Goal: Transaction & Acquisition: Subscribe to service/newsletter

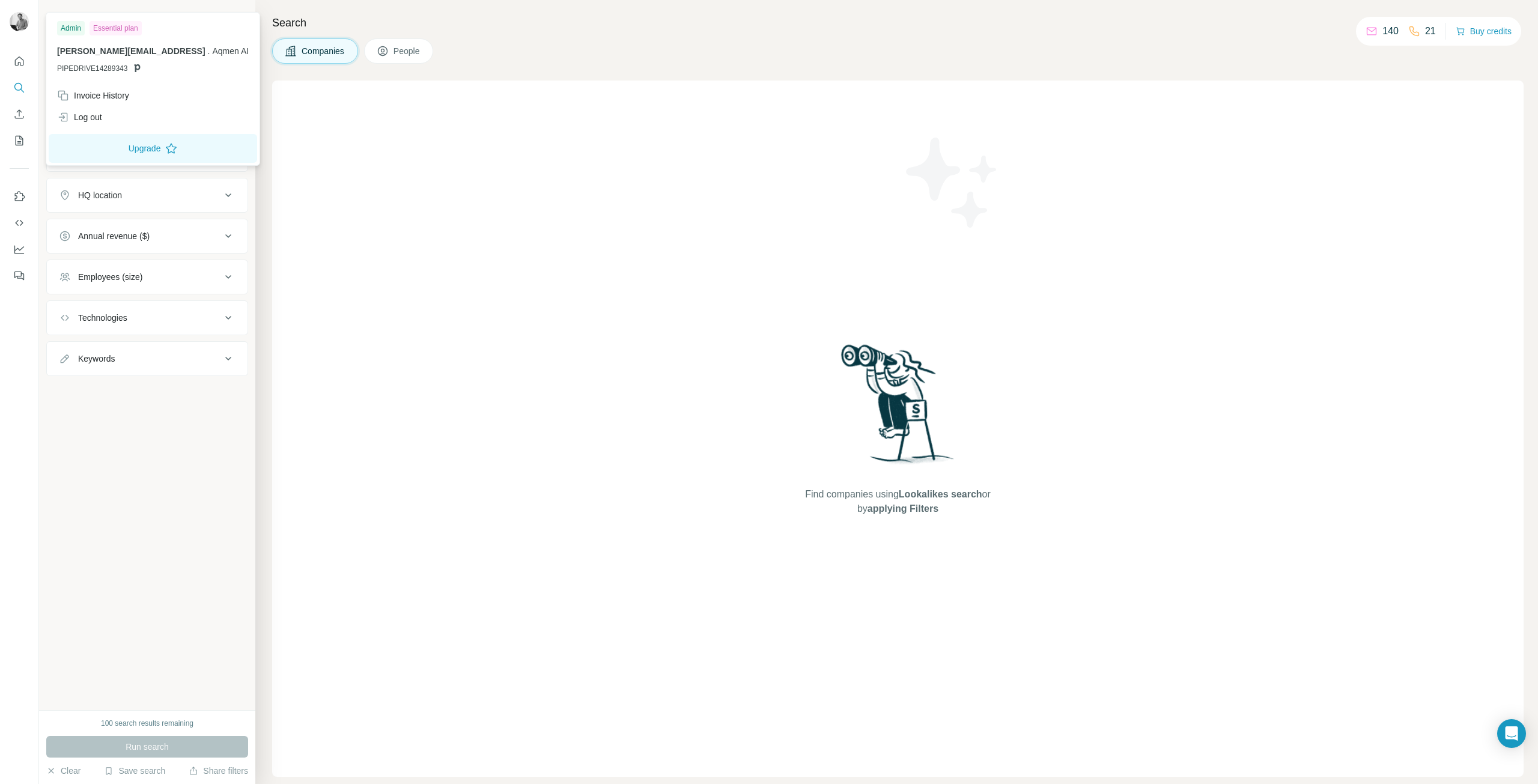
click at [25, 19] on img at bounding box center [19, 21] width 19 height 19
click at [100, 93] on div "Invoice History" at bounding box center [93, 95] width 72 height 12
click at [120, 95] on div "Invoice History" at bounding box center [93, 95] width 72 height 12
click at [60, 95] on icon at bounding box center [62, 95] width 12 height 12
click at [100, 95] on div "Invoice History" at bounding box center [93, 95] width 72 height 12
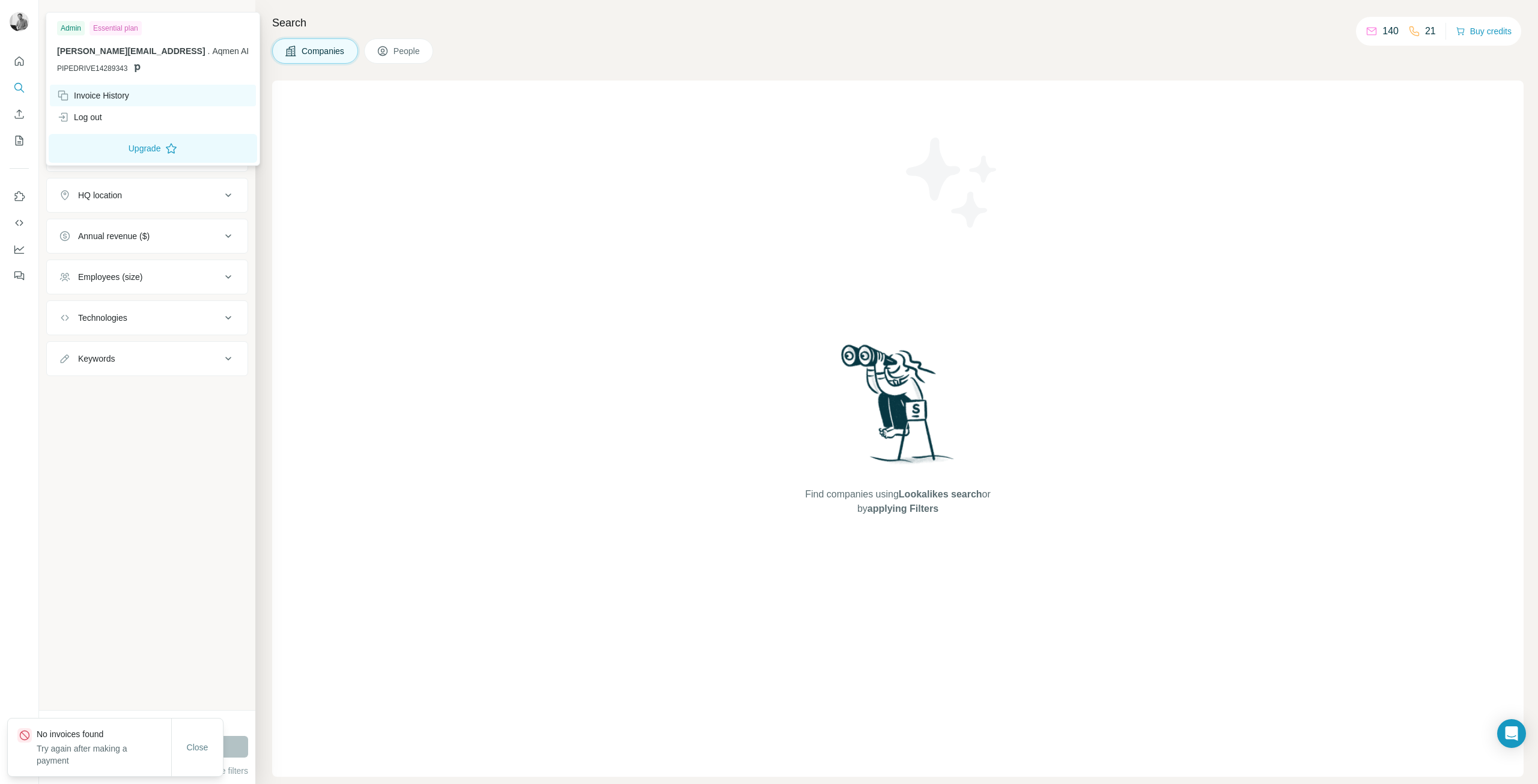
click at [127, 97] on div "Invoice History" at bounding box center [93, 95] width 72 height 12
drag, startPoint x: 194, startPoint y: 748, endPoint x: 214, endPoint y: 676, distance: 74.7
click at [194, 747] on span "Close" at bounding box center [197, 747] width 21 height 12
click at [118, 26] on div "Essential plan" at bounding box center [115, 28] width 52 height 14
click at [87, 152] on button "Upgrade" at bounding box center [153, 148] width 209 height 29
